Goal: Transaction & Acquisition: Purchase product/service

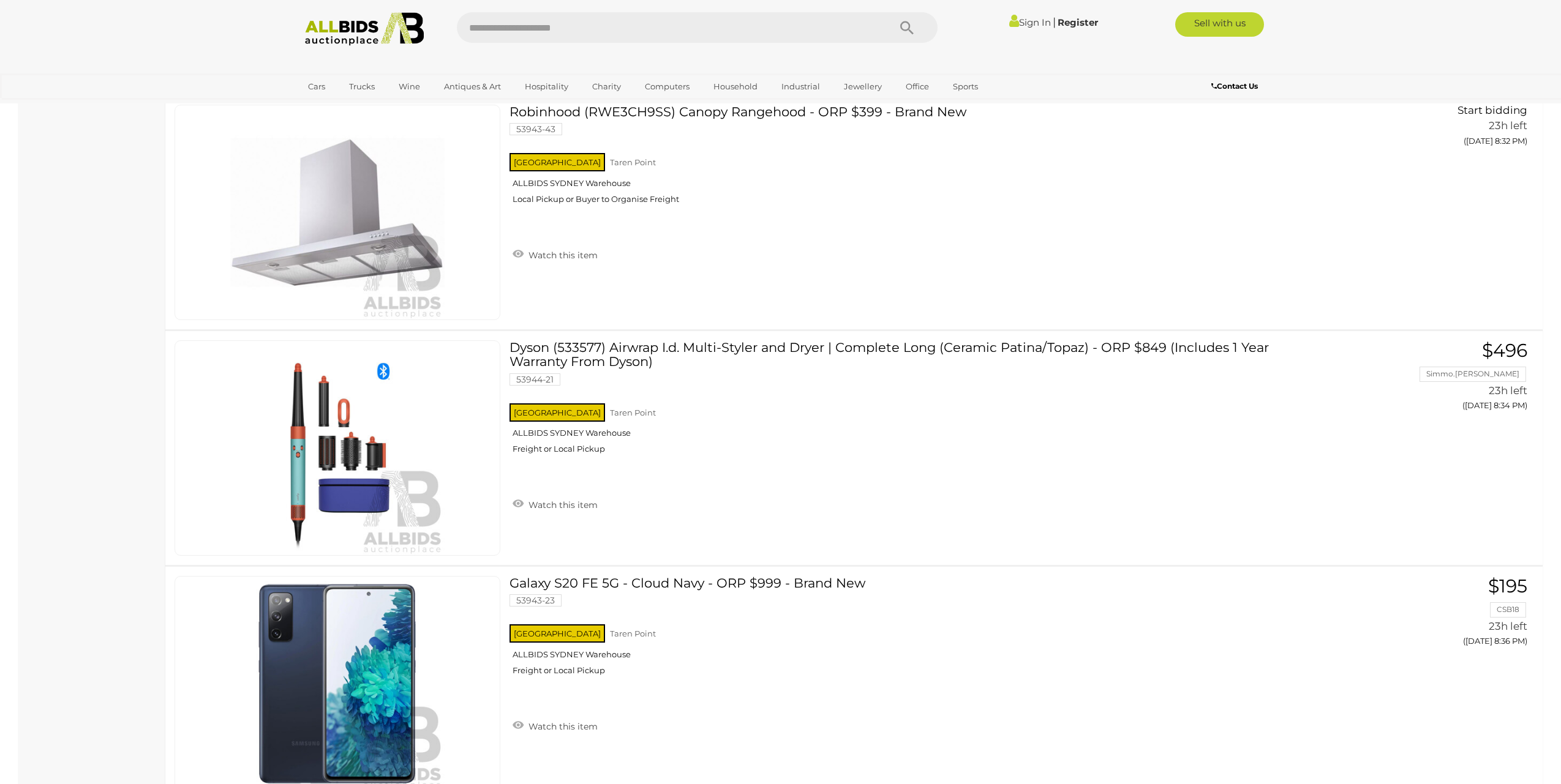
scroll to position [11232, 0]
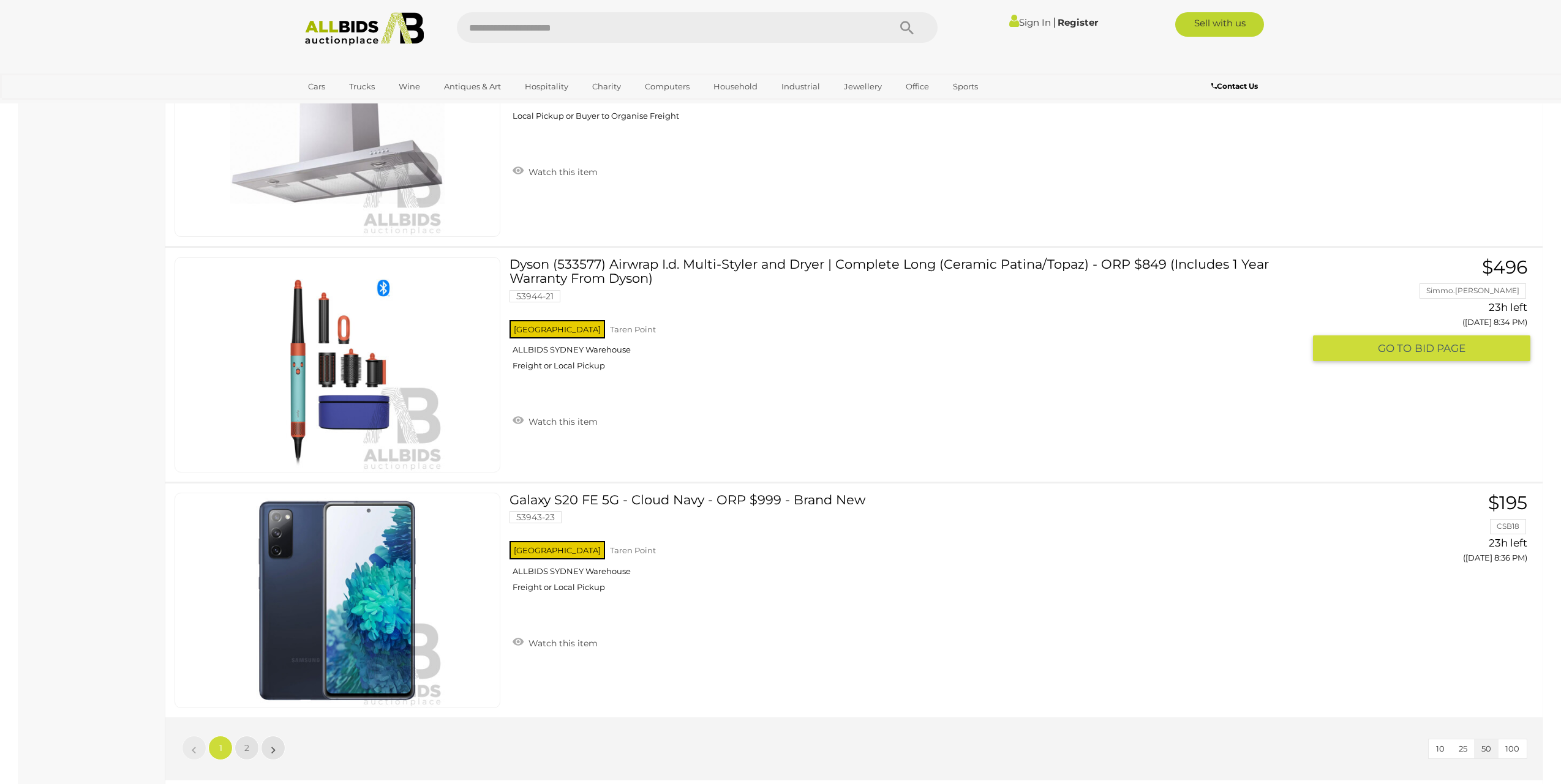
click at [727, 265] on link "Dyson (533577) Airwrap I.d. Multi-Styler and Dryer | Complete Long (Ceramic Pat…" at bounding box center [911, 319] width 785 height 123
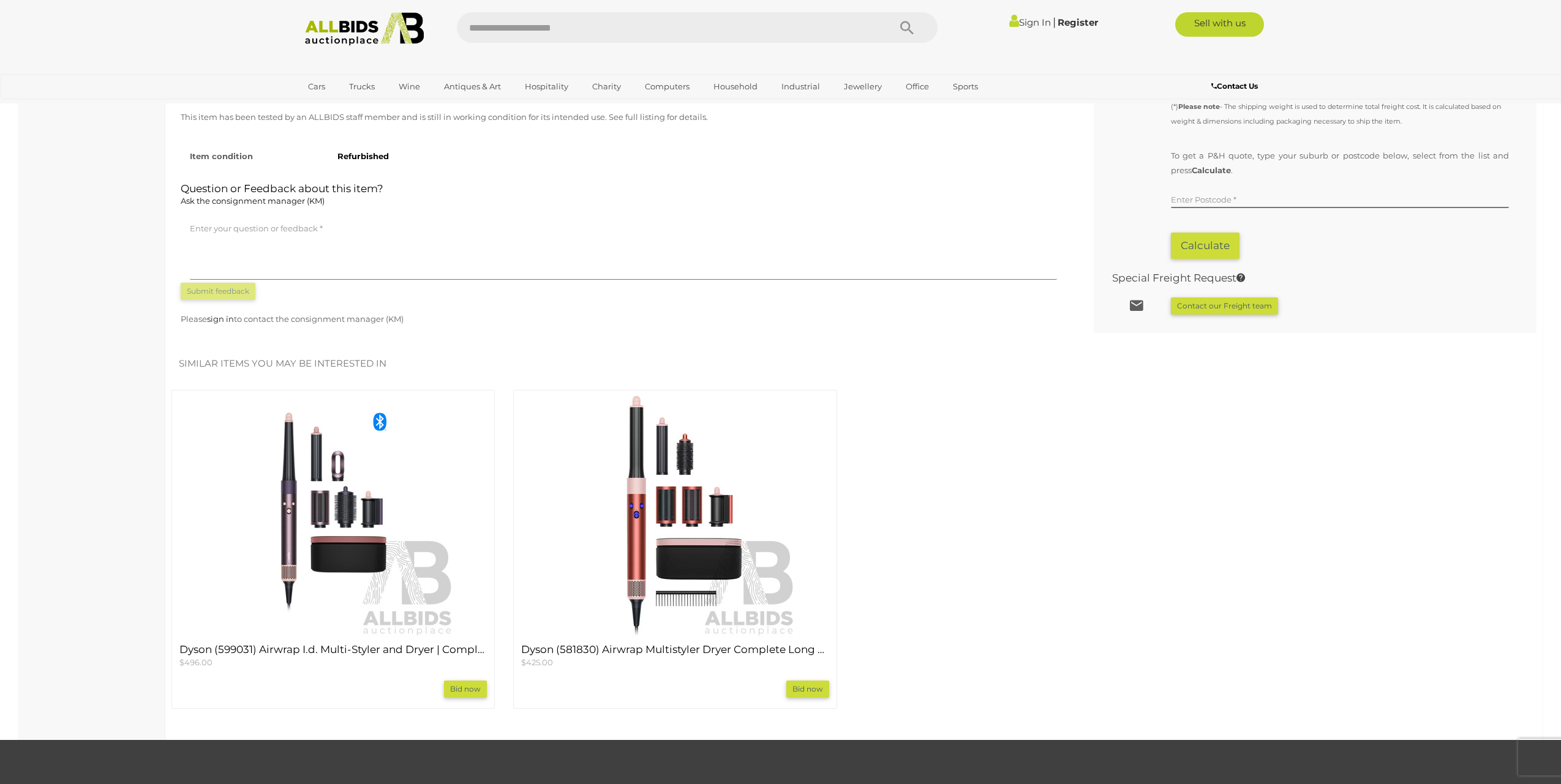
scroll to position [1041, 0]
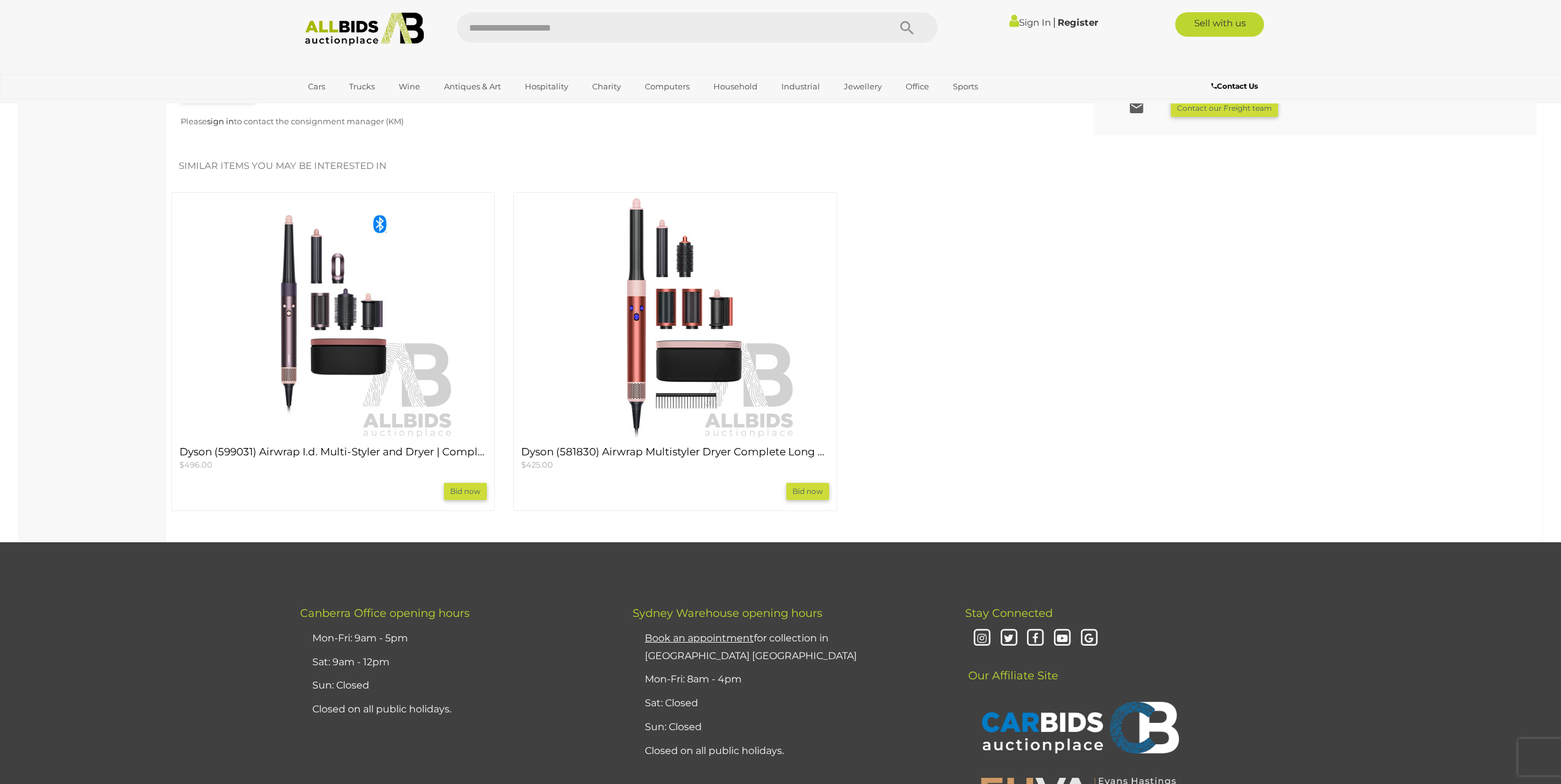
click at [732, 314] on img at bounding box center [675, 317] width 245 height 245
click at [398, 355] on img at bounding box center [334, 317] width 245 height 245
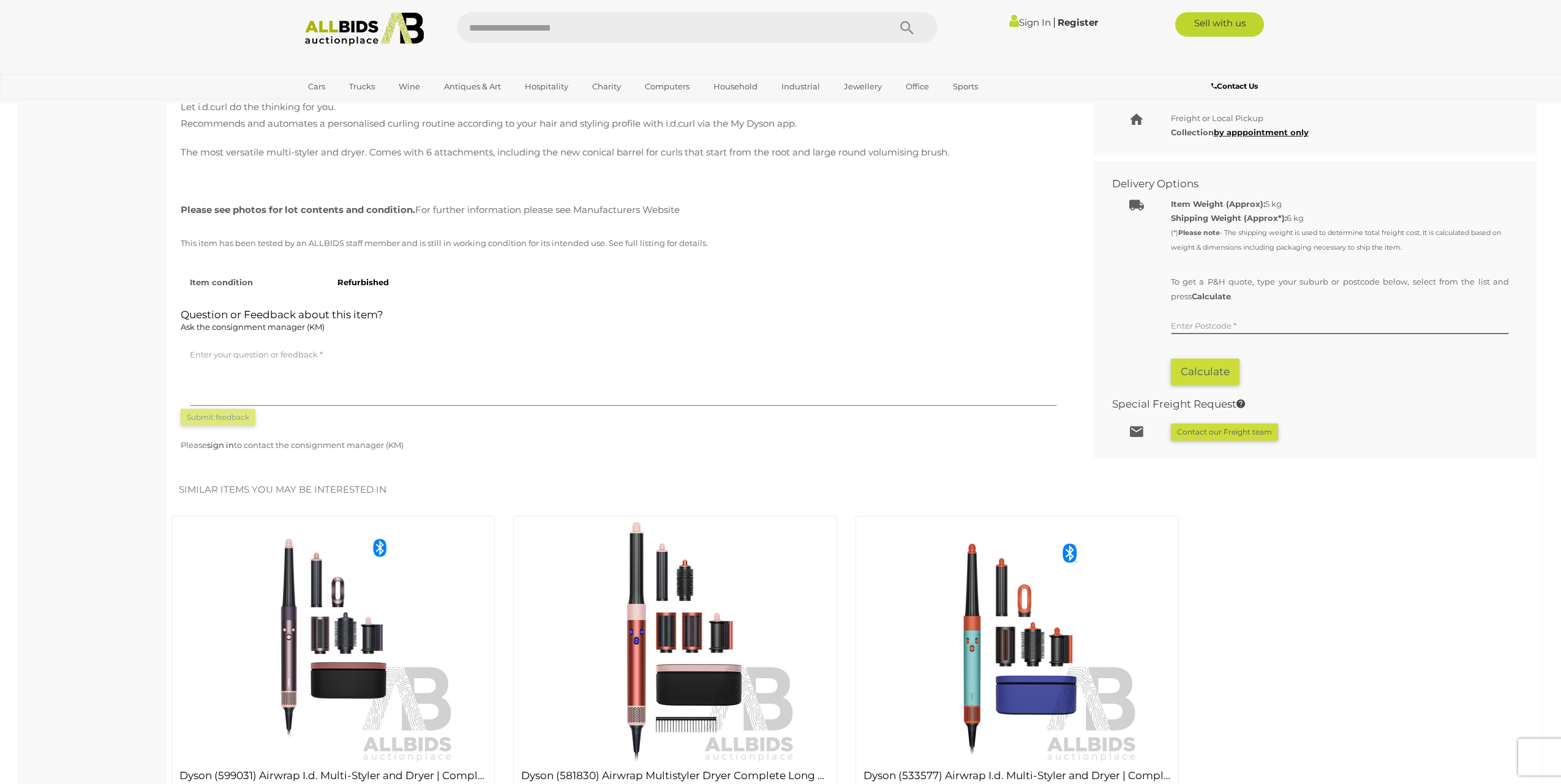
scroll to position [565, 0]
